Goal: Navigation & Orientation: Find specific page/section

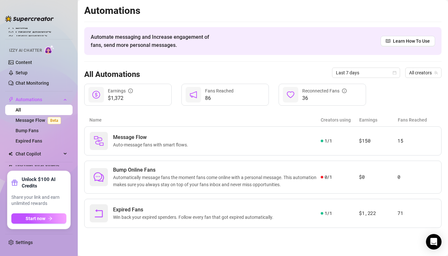
click at [90, 69] on div "All Automations Last 7 days All creators" at bounding box center [262, 73] width 357 height 22
click at [16, 25] on ul "Home Creator Analytics Team Analytics Izzy AI Chatter Content Setup Chat Monito…" at bounding box center [38, 96] width 67 height 143
click at [35, 153] on span "Chat Copilot" at bounding box center [39, 154] width 46 height 10
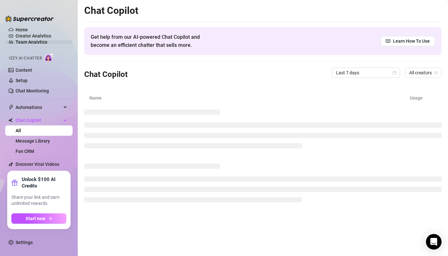
click at [29, 41] on link "Team Analytics" at bounding box center [32, 42] width 32 height 5
